Goal: Task Accomplishment & Management: Use online tool/utility

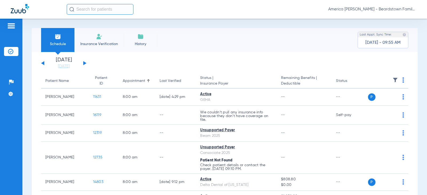
click at [392, 79] on img at bounding box center [394, 79] width 5 height 5
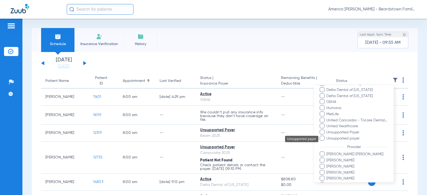
scroll to position [134, 0]
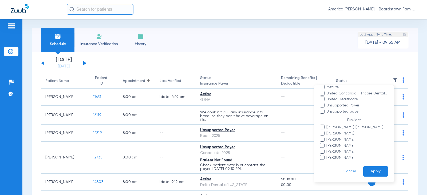
click at [322, 149] on span at bounding box center [322, 151] width 5 height 5
click at [327, 155] on input "[PERSON_NAME]" at bounding box center [327, 155] width 0 height 0
click at [374, 172] on button "Apply" at bounding box center [375, 171] width 25 height 10
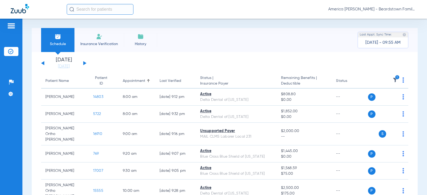
click at [82, 62] on div "[DATE] [DATE] [DATE] [DATE] [DATE] [DATE] [DATE] [DATE] [DATE] [DATE] [DATE] [D…" at bounding box center [63, 63] width 45 height 12
click at [85, 64] on button at bounding box center [84, 63] width 3 height 4
